Goal: Task Accomplishment & Management: Manage account settings

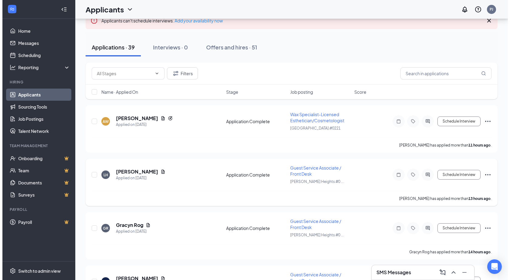
scroll to position [61, 0]
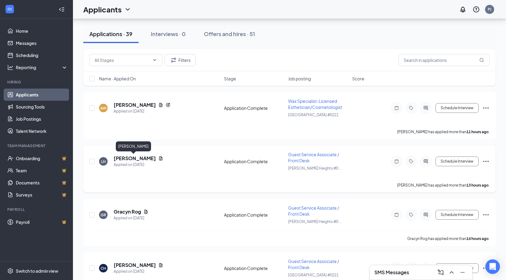
click at [129, 156] on h5 "[PERSON_NAME]" at bounding box center [135, 158] width 42 height 7
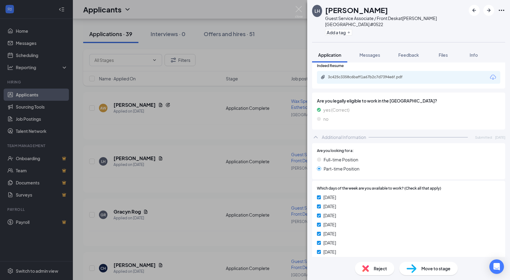
scroll to position [46, 0]
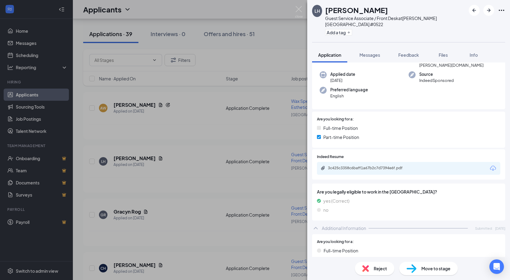
click at [354, 162] on div "3c425c3358c6baff1a67b2c7d7394e6f.pdf" at bounding box center [409, 168] width 184 height 13
click at [353, 166] on div "3c425c3358c6baff1a67b2c7d7394e6f.pdf" at bounding box center [370, 168] width 85 height 5
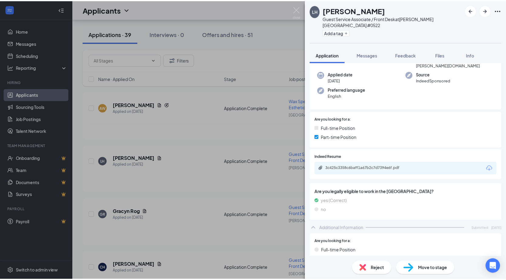
scroll to position [0, 0]
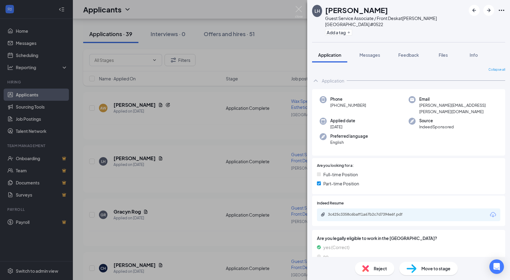
click at [297, 13] on img at bounding box center [299, 12] width 8 height 12
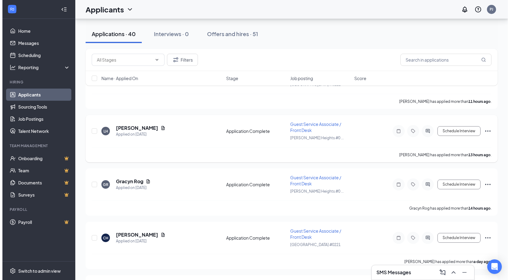
scroll to position [61, 0]
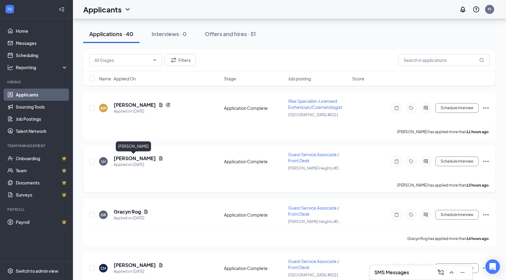
click at [138, 161] on h5 "[PERSON_NAME]" at bounding box center [135, 158] width 42 height 7
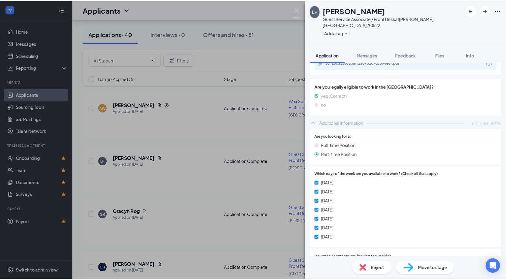
scroll to position [30, 0]
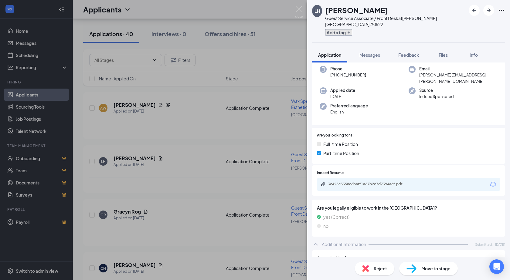
click at [348, 29] on button "Add a tag" at bounding box center [338, 32] width 27 height 6
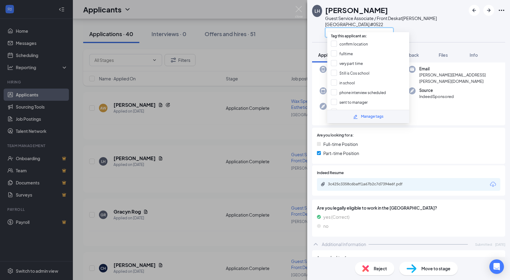
click at [345, 28] on input "text" at bounding box center [359, 33] width 68 height 10
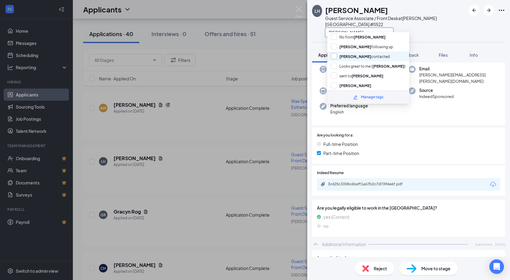
type input "[PERSON_NAME]"
click at [332, 57] on input "[PERSON_NAME] contacted" at bounding box center [360, 56] width 59 height 7
checkbox input "true"
click at [413, 27] on div "[PERSON_NAME]" at bounding box center [395, 32] width 141 height 10
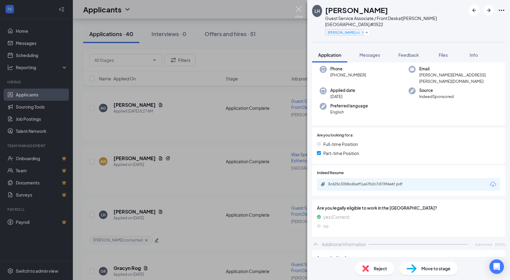
click at [299, 10] on img at bounding box center [299, 12] width 8 height 12
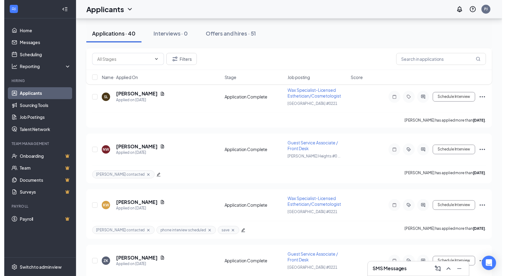
scroll to position [942, 0]
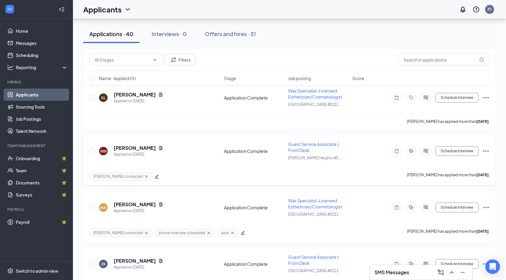
click at [155, 177] on icon "edit" at bounding box center [157, 177] width 4 height 4
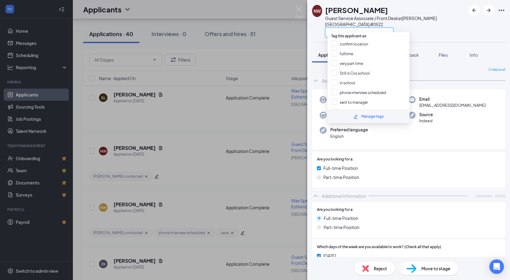
click at [345, 29] on input "text" at bounding box center [359, 33] width 68 height 10
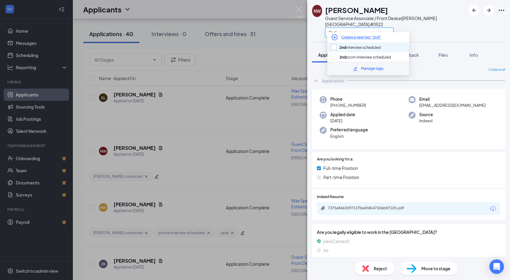
type input "2nd"
click at [335, 48] on input "2nd interview scheduled" at bounding box center [356, 47] width 50 height 7
checkbox input "true"
click at [414, 27] on div "2nd" at bounding box center [395, 32] width 141 height 10
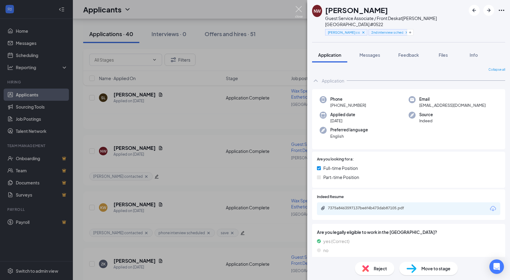
click at [296, 9] on img at bounding box center [299, 12] width 8 height 12
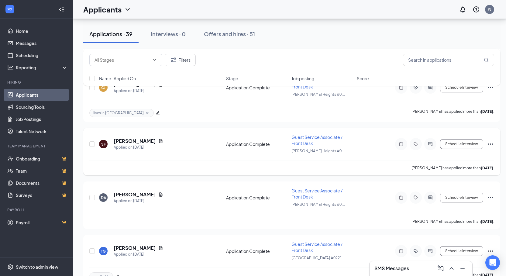
scroll to position [729, 0]
